Goal: Task Accomplishment & Management: Manage account settings

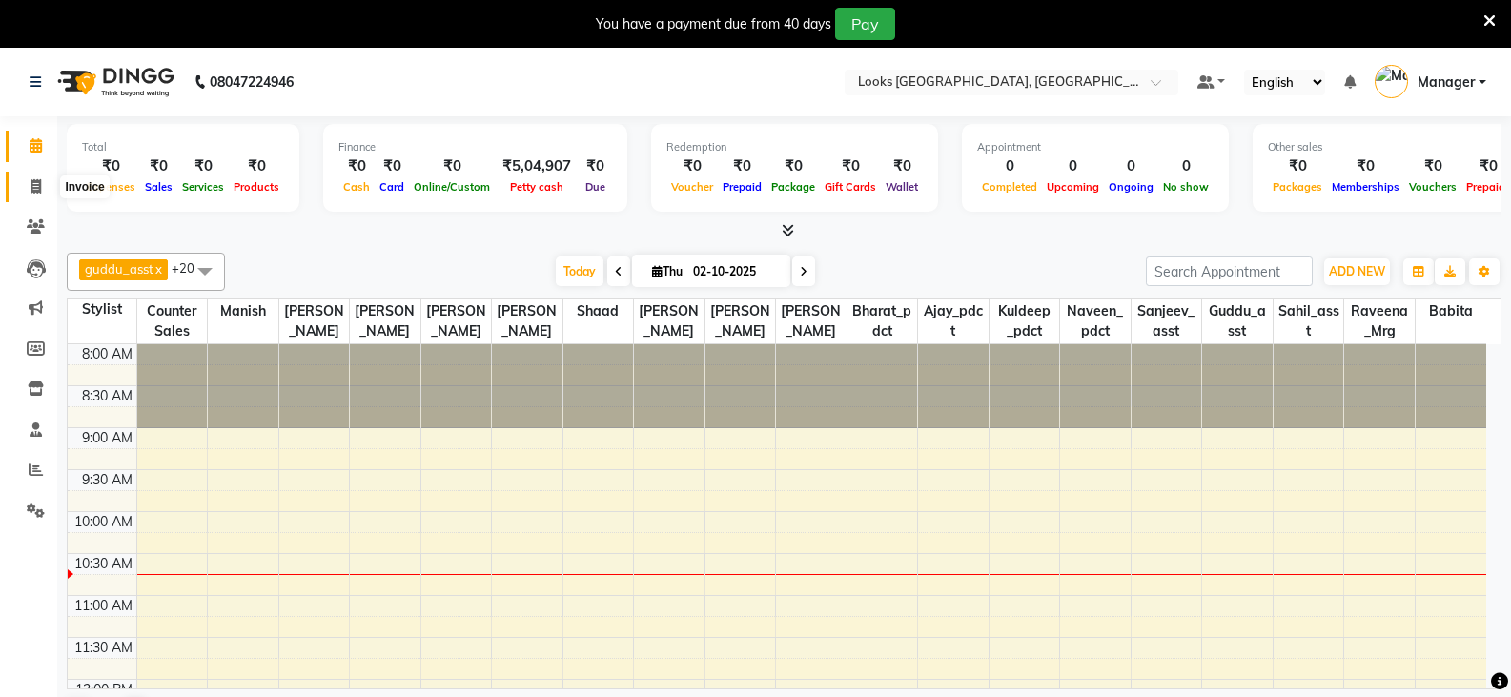
drag, startPoint x: 34, startPoint y: 186, endPoint x: 68, endPoint y: 188, distance: 33.4
click at [34, 186] on icon at bounding box center [36, 186] width 10 height 14
select select "service"
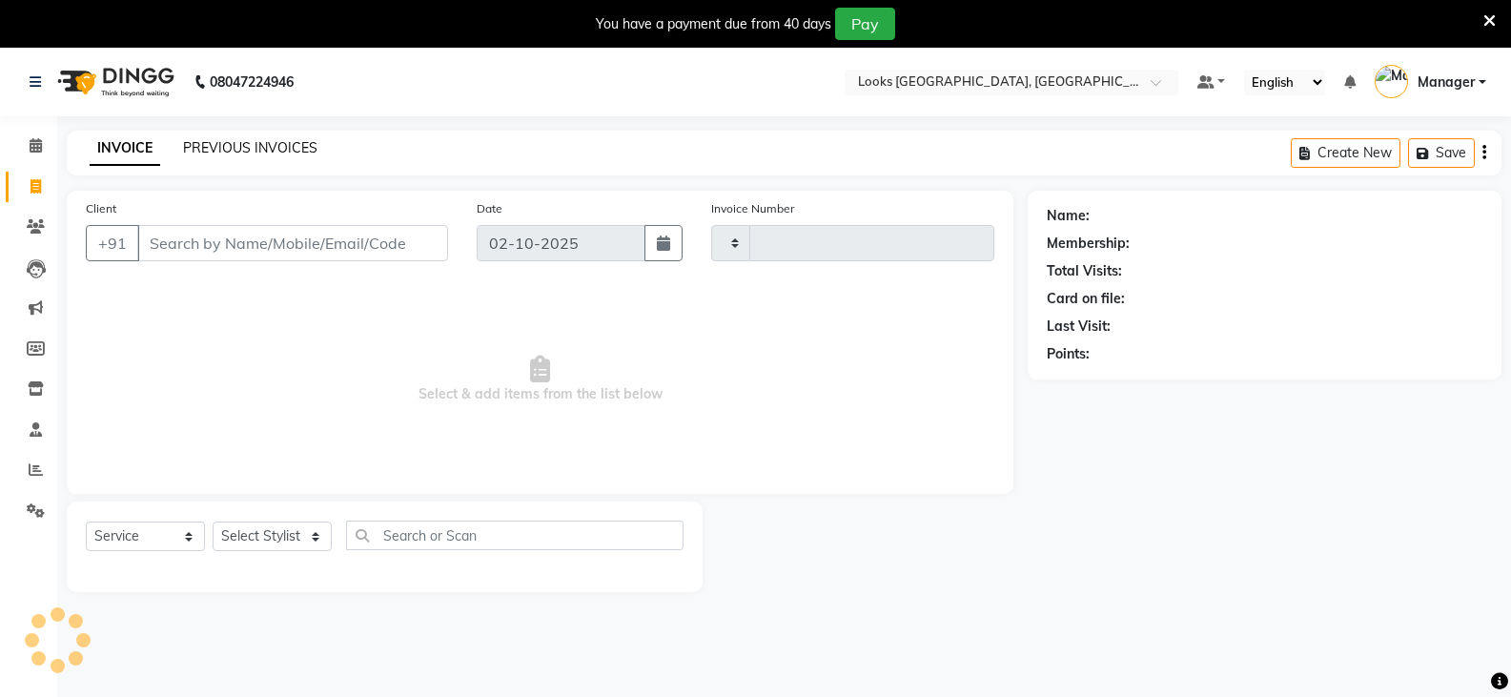
click at [286, 141] on link "PREVIOUS INVOICES" at bounding box center [250, 147] width 134 height 17
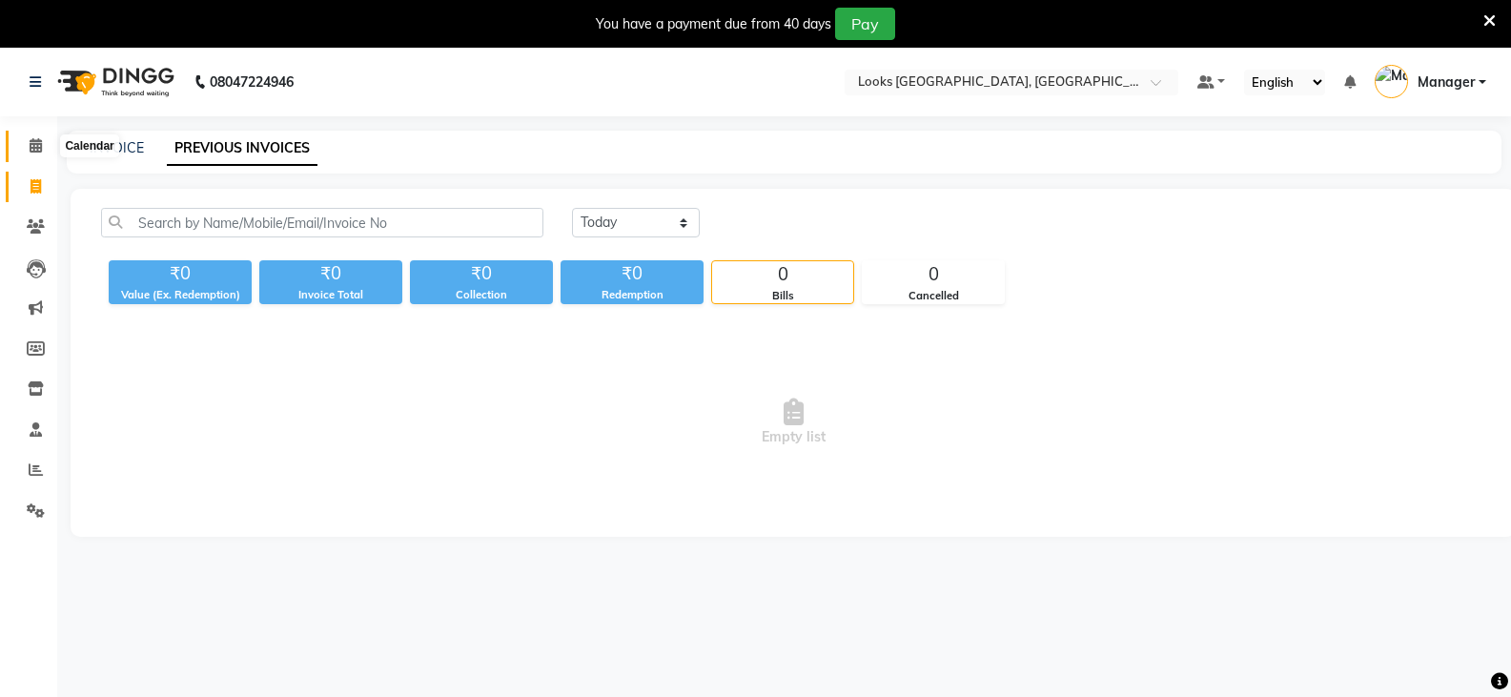
click at [30, 142] on icon at bounding box center [36, 145] width 12 height 14
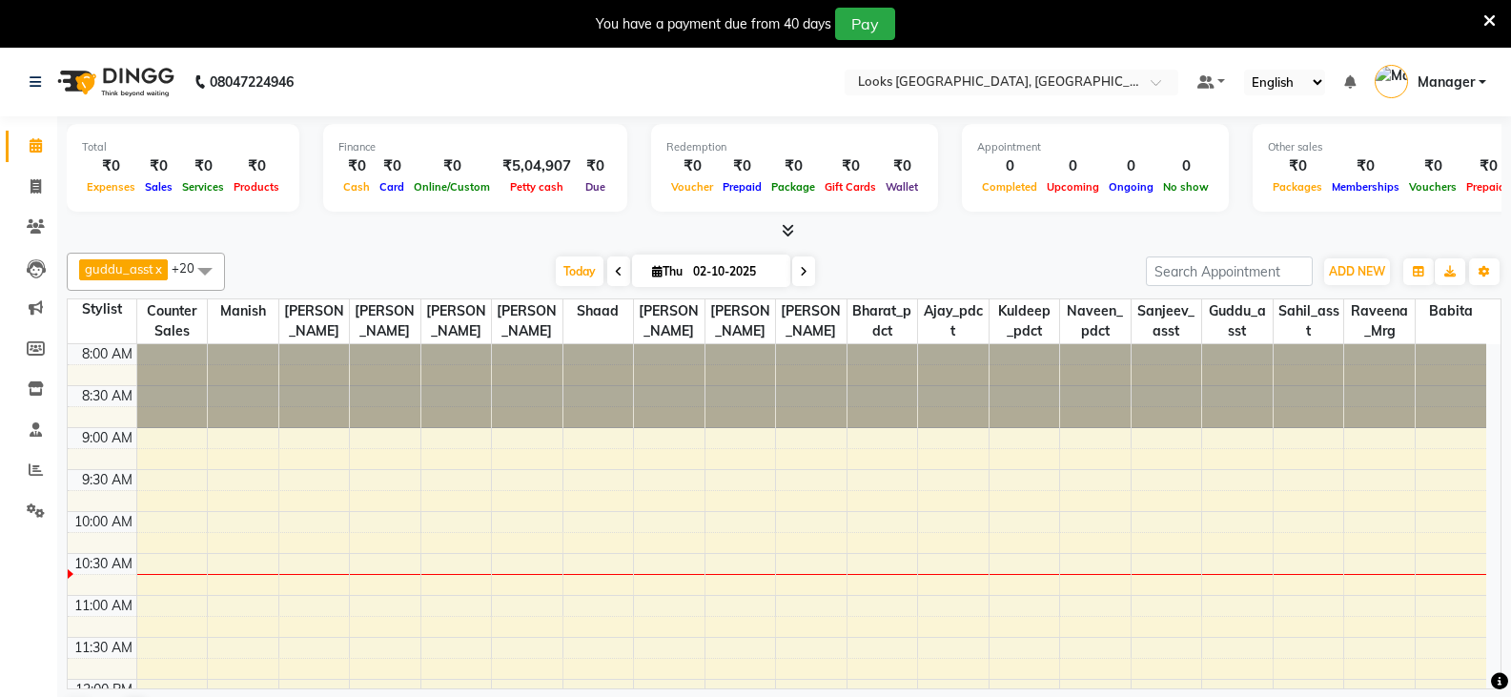
click at [788, 228] on icon at bounding box center [788, 230] width 12 height 14
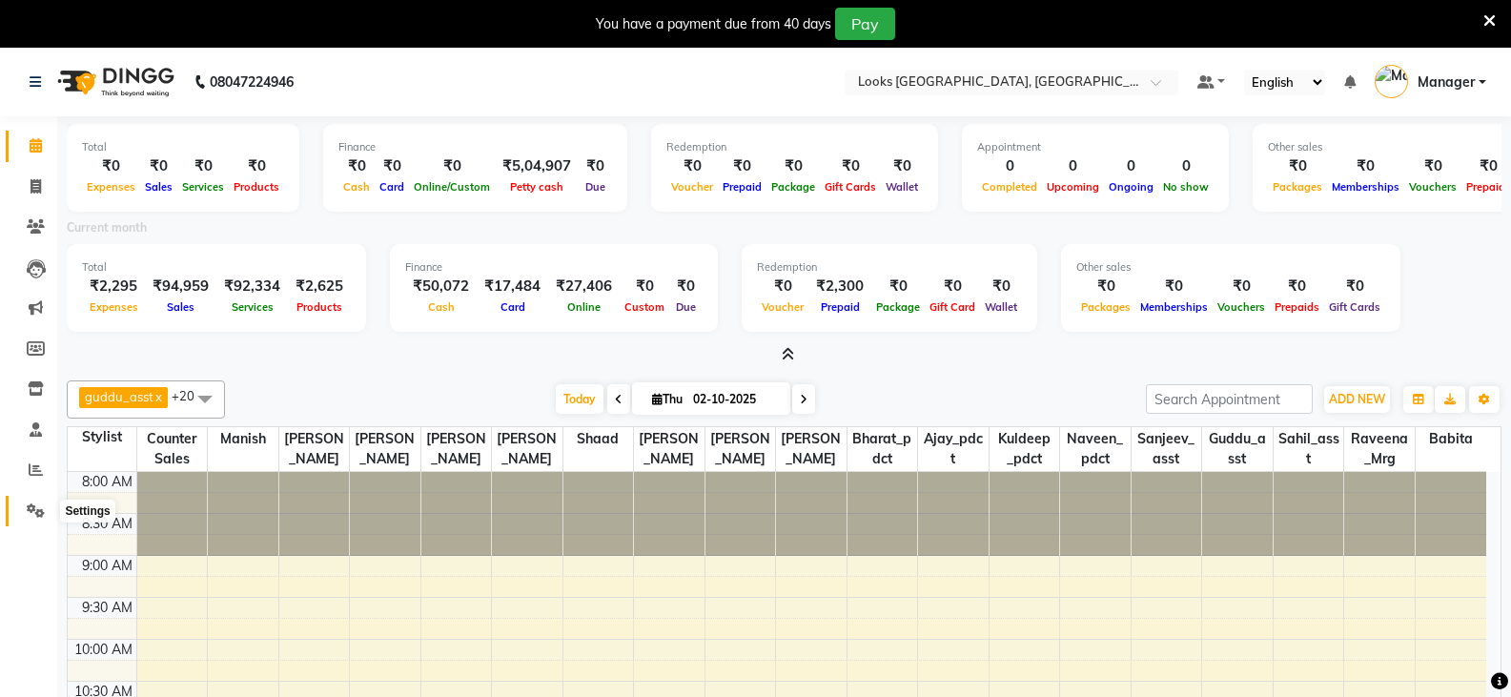
click at [37, 503] on icon at bounding box center [36, 510] width 18 height 14
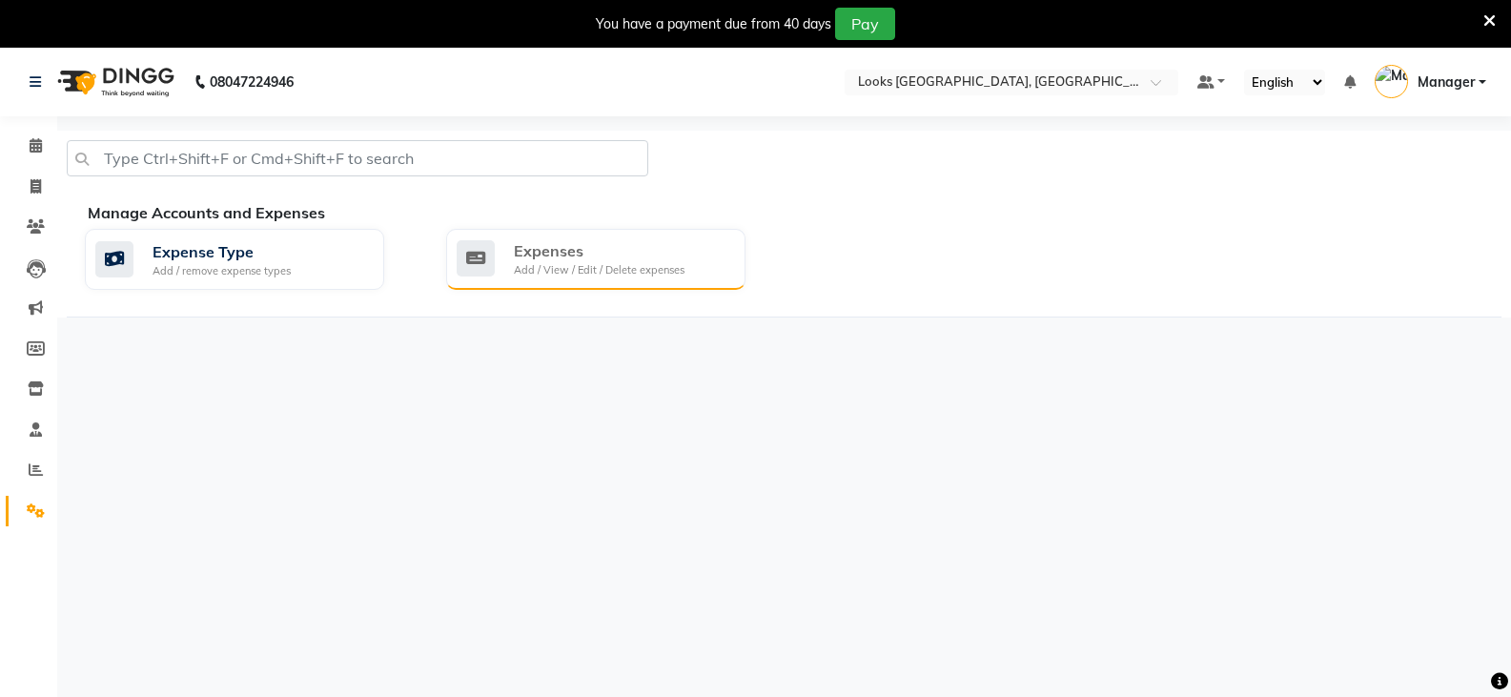
click at [597, 269] on div "Add / View / Edit / Delete expenses" at bounding box center [599, 270] width 171 height 16
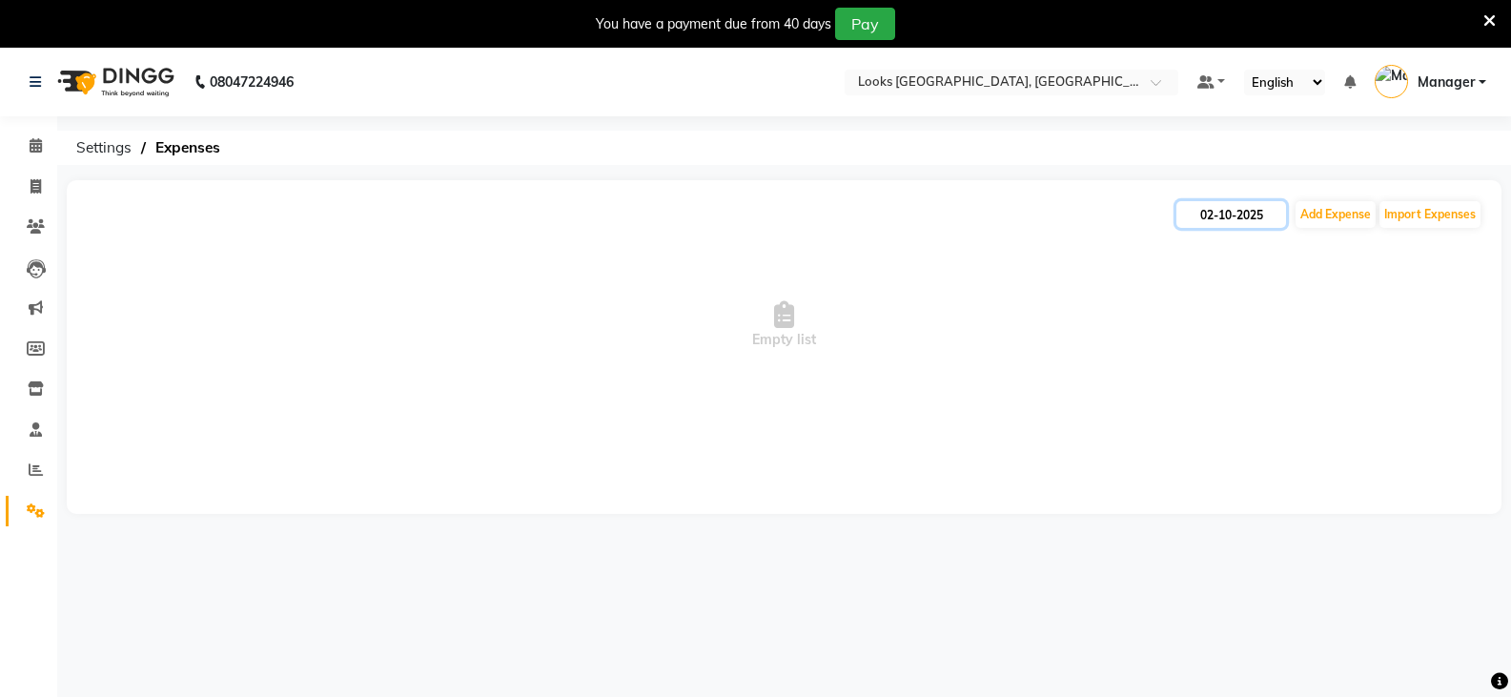
click at [1252, 215] on input "02-10-2025" at bounding box center [1232, 214] width 110 height 27
select select "10"
select select "2025"
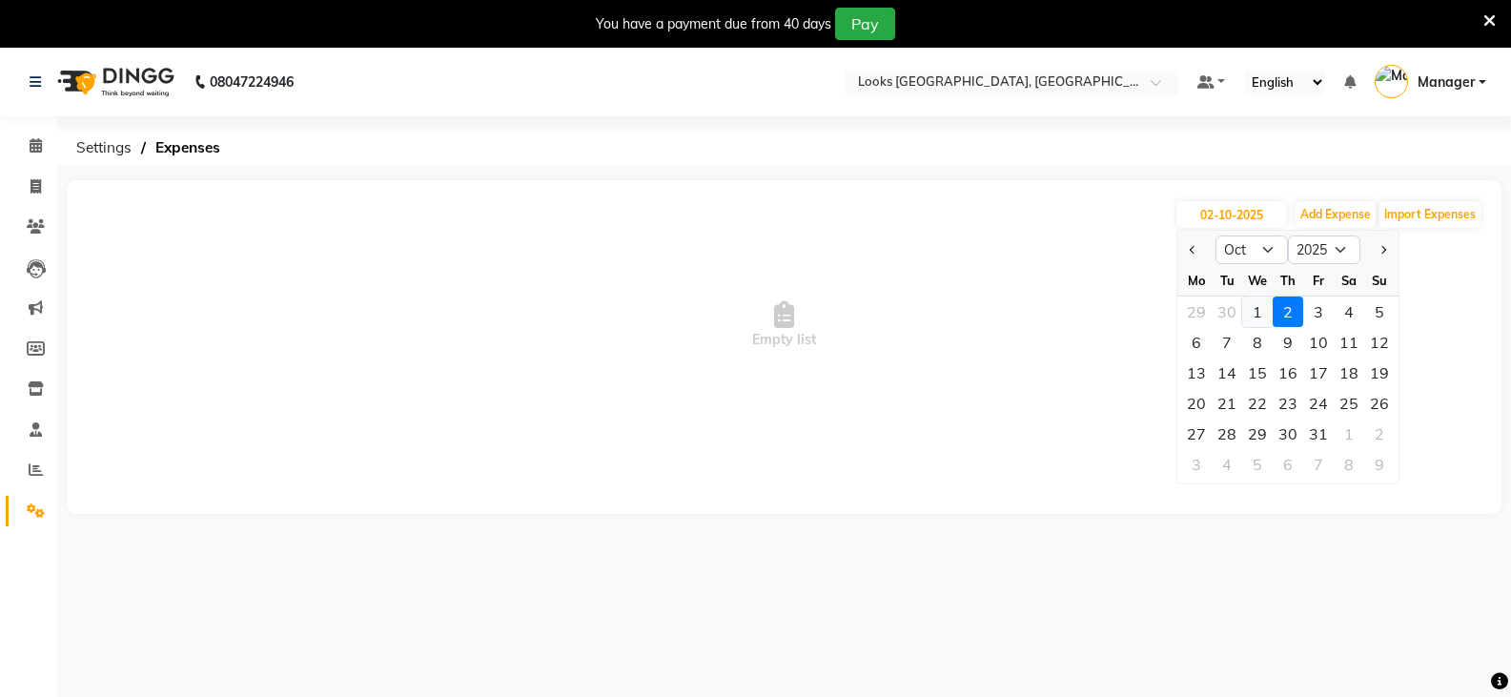
click at [1249, 319] on div "1" at bounding box center [1257, 312] width 31 height 31
type input "01-10-2025"
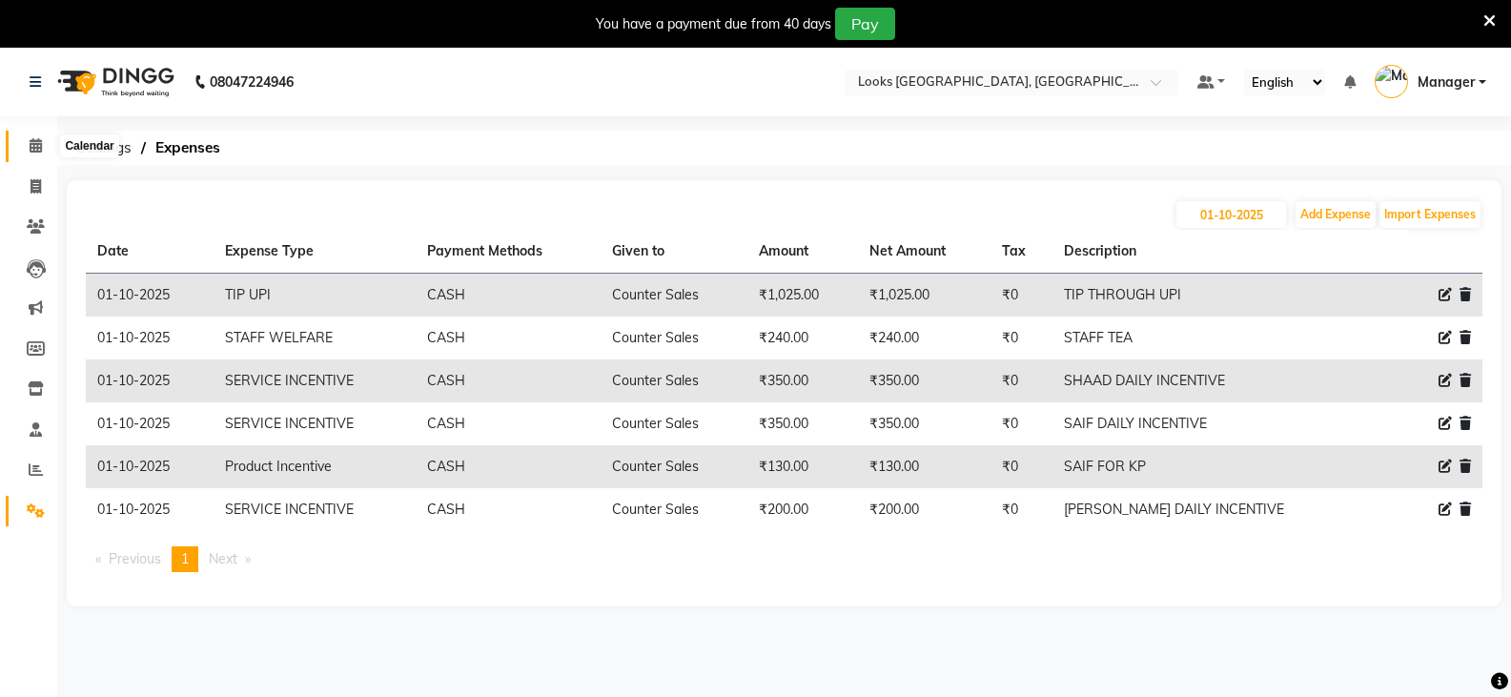
click at [45, 140] on span at bounding box center [35, 146] width 33 height 22
